Goal: Task Accomplishment & Management: Manage account settings

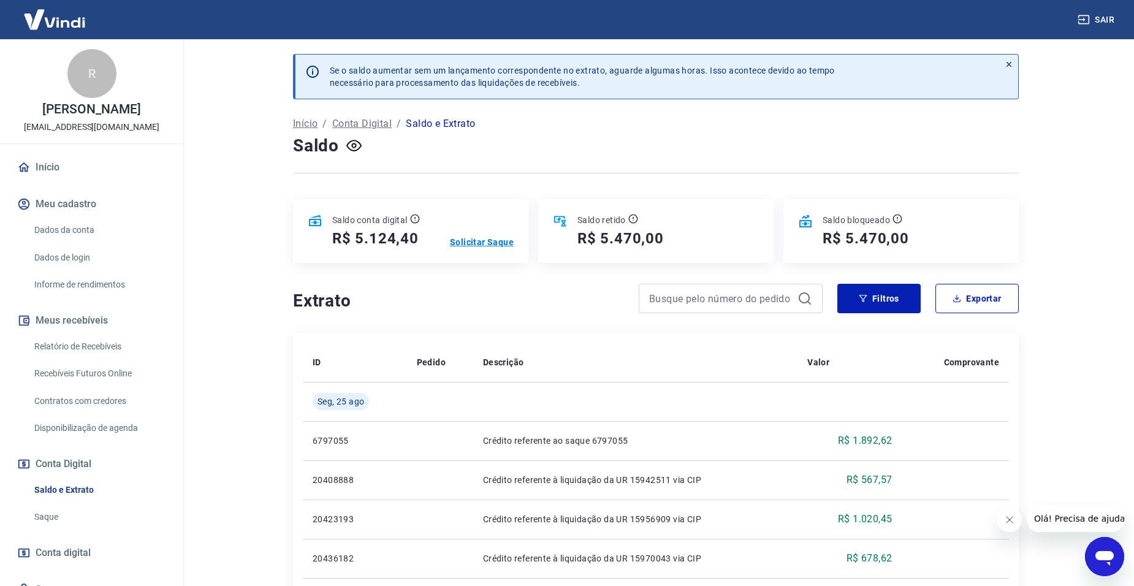
click at [465, 242] on p "Solicitar Saque" at bounding box center [482, 242] width 64 height 12
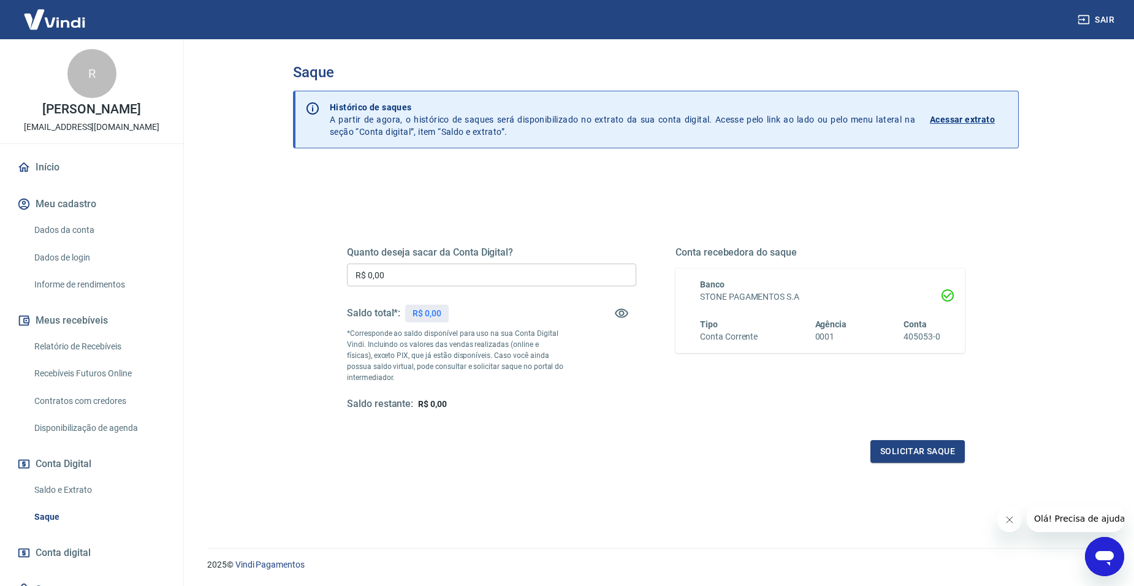
click at [421, 264] on input "R$ 0,00" at bounding box center [491, 274] width 289 height 23
type input "R$ 5.124,40"
click at [922, 452] on button "Solicitar saque" at bounding box center [917, 451] width 94 height 23
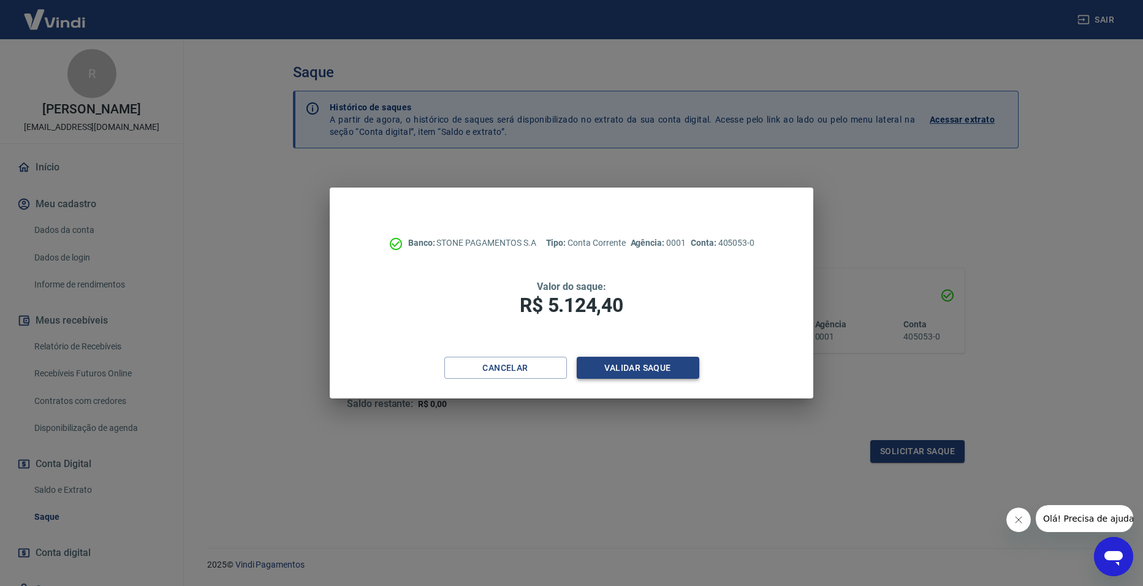
click at [634, 366] on button "Validar saque" at bounding box center [638, 368] width 123 height 23
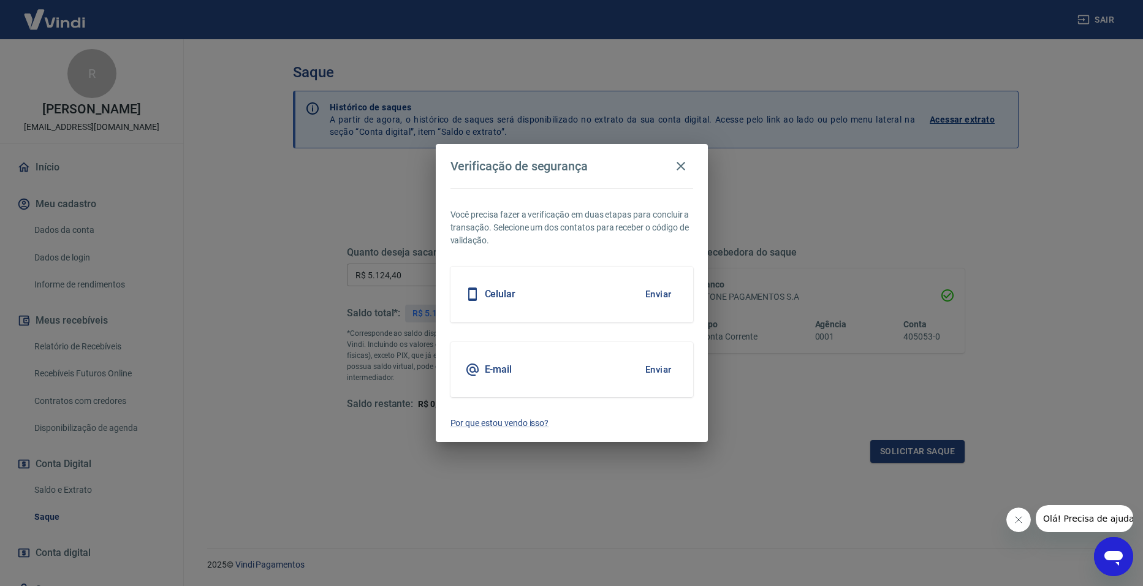
click at [659, 292] on button "Enviar" at bounding box center [659, 294] width 40 height 26
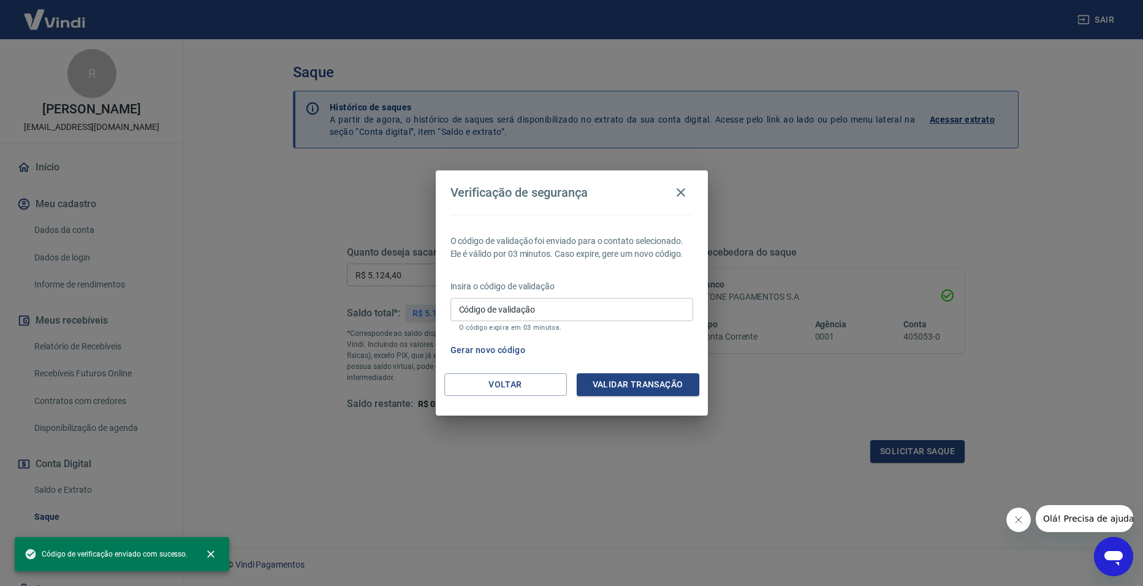
click at [541, 312] on input "Código de validação" at bounding box center [571, 309] width 243 height 23
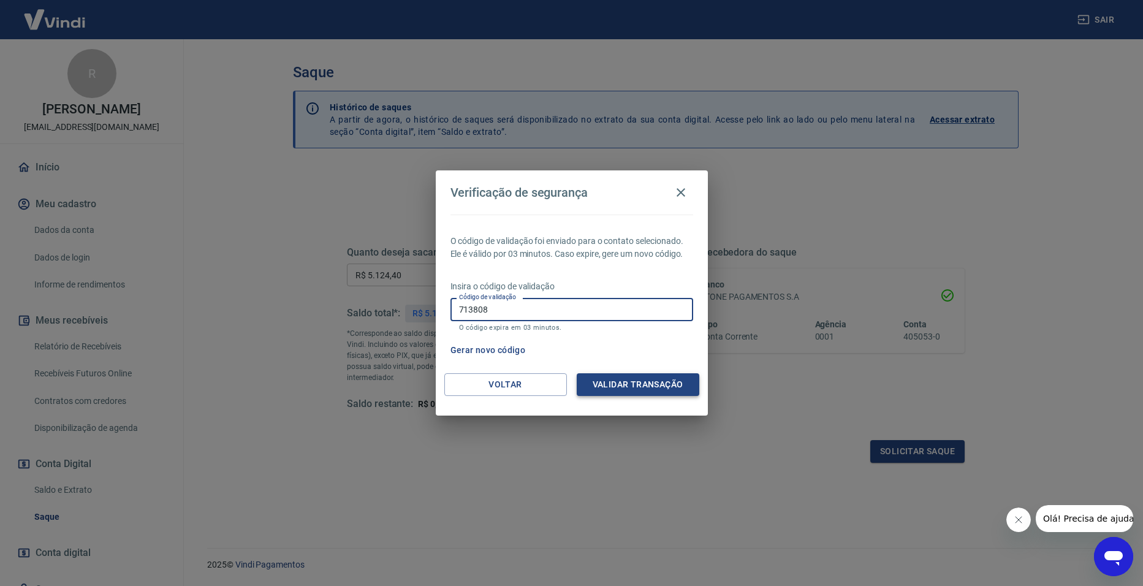
type input "713808"
click at [612, 384] on button "Validar transação" at bounding box center [638, 384] width 123 height 23
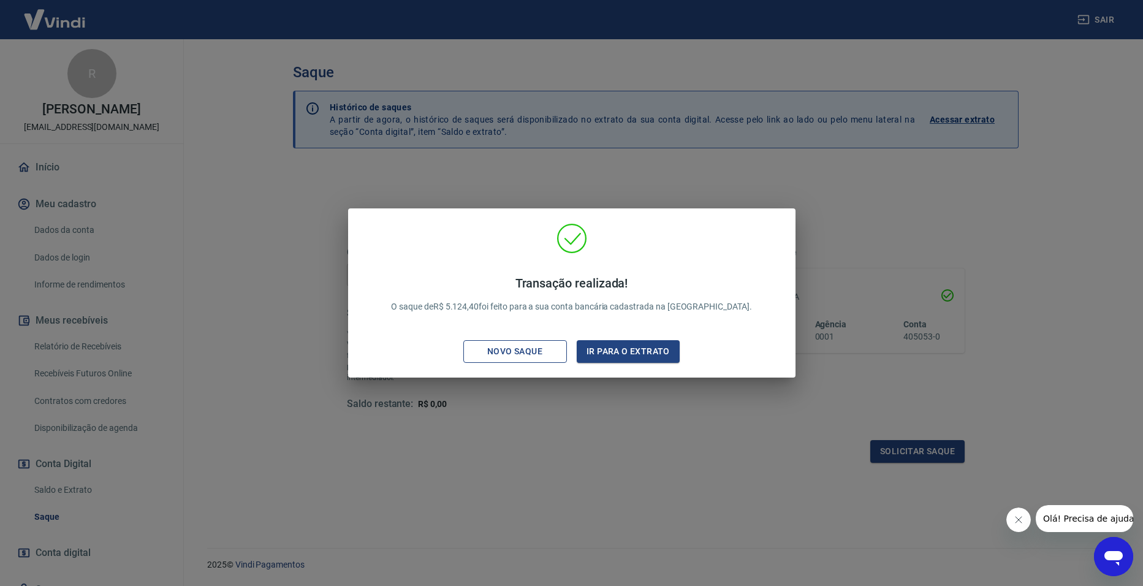
click at [529, 352] on div "Novo saque" at bounding box center [514, 351] width 85 height 15
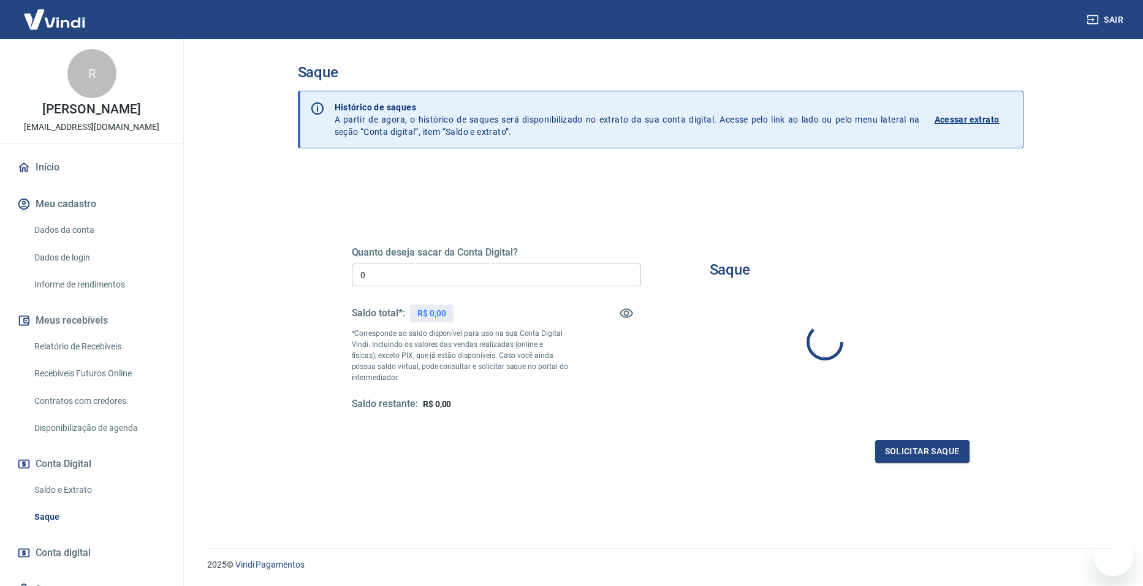
type input "R$ 0,00"
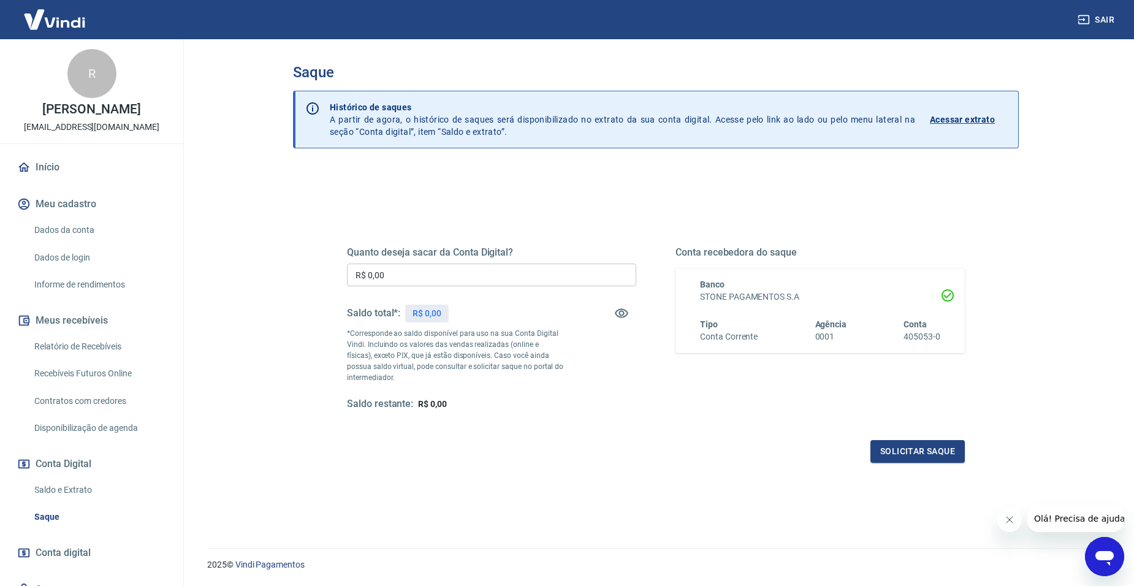
click at [61, 499] on link "Saldo e Extrato" at bounding box center [98, 489] width 139 height 25
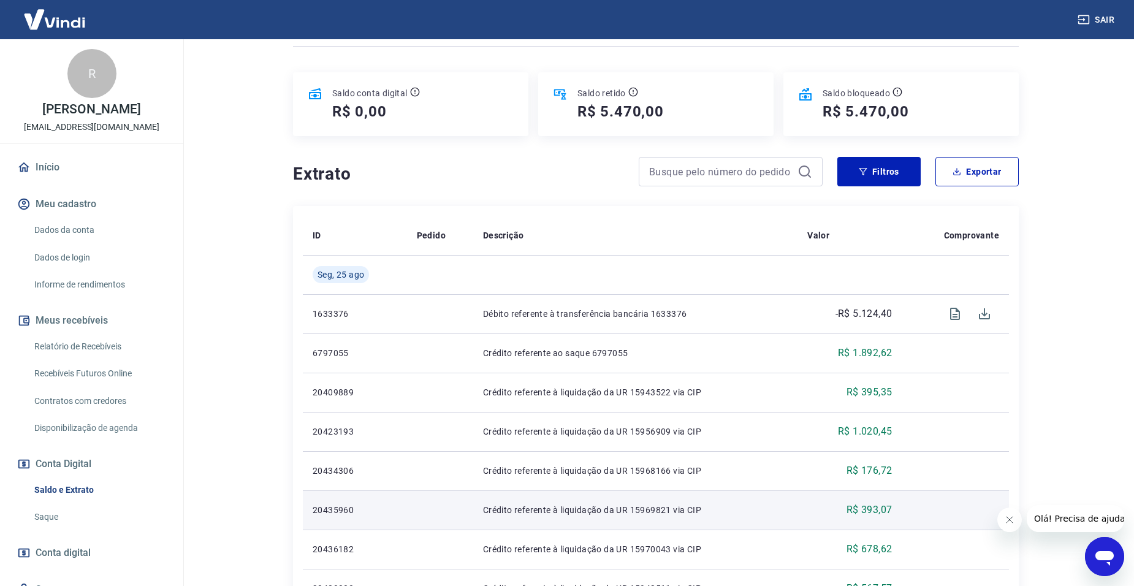
scroll to position [61, 0]
